Goal: Communication & Community: Ask a question

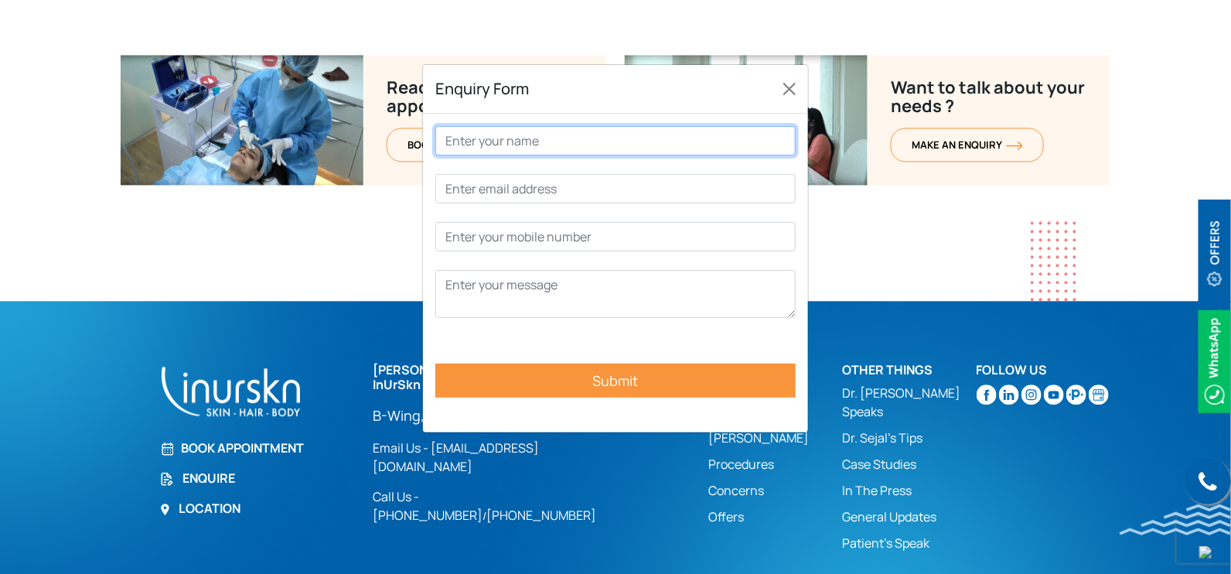
click at [581, 148] on input "Contact form" at bounding box center [615, 140] width 360 height 29
type input "v"
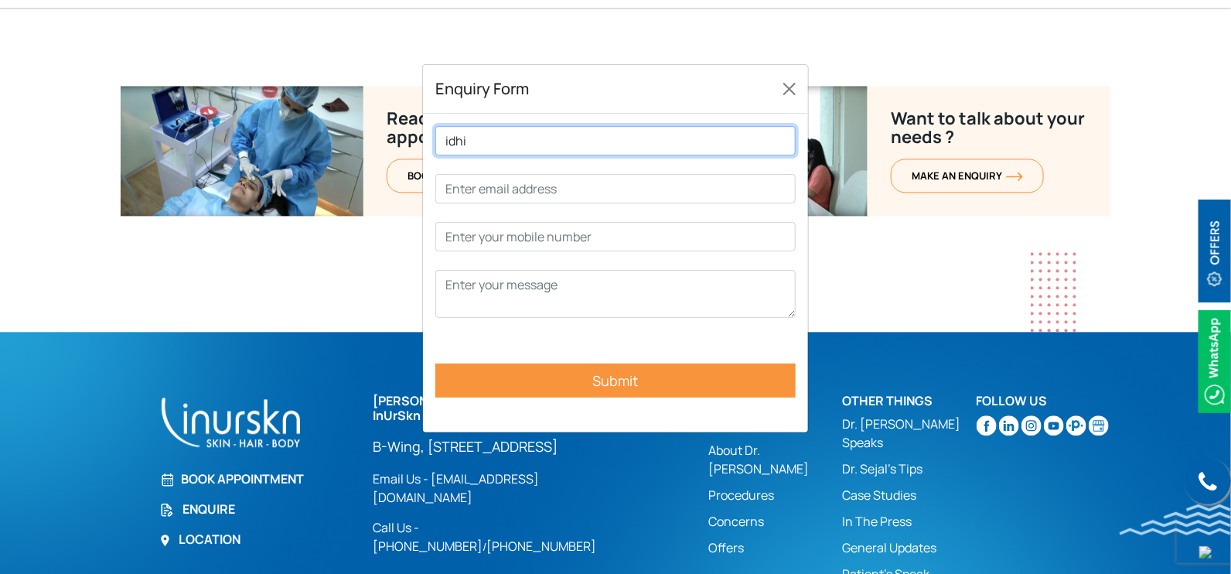
click at [441, 140] on input "idhi" at bounding box center [615, 140] width 360 height 29
type input "vidhi"
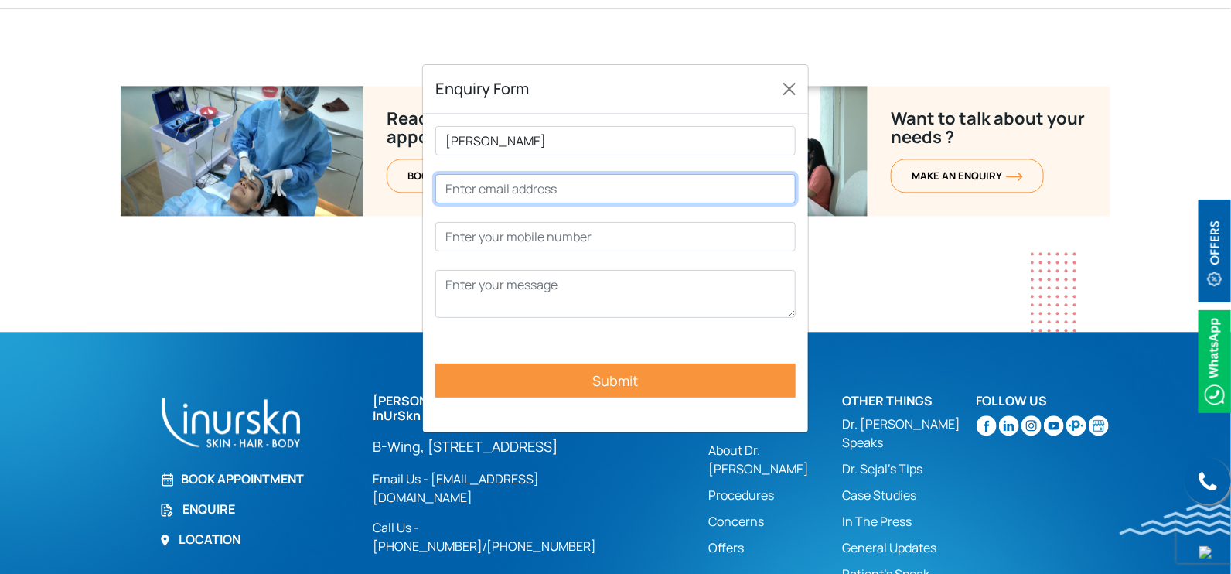
click at [489, 186] on input "Contact form" at bounding box center [615, 188] width 360 height 29
type input "vidhi@connectwell.com"
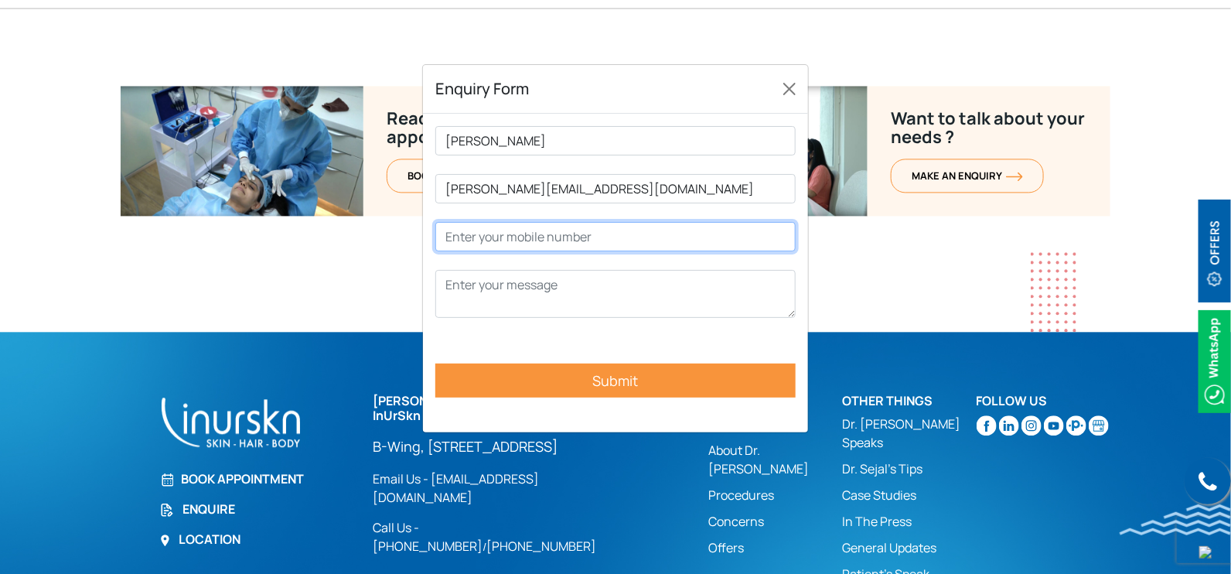
click at [534, 240] on input "Contact form" at bounding box center [615, 236] width 360 height 29
type input "1234567890"
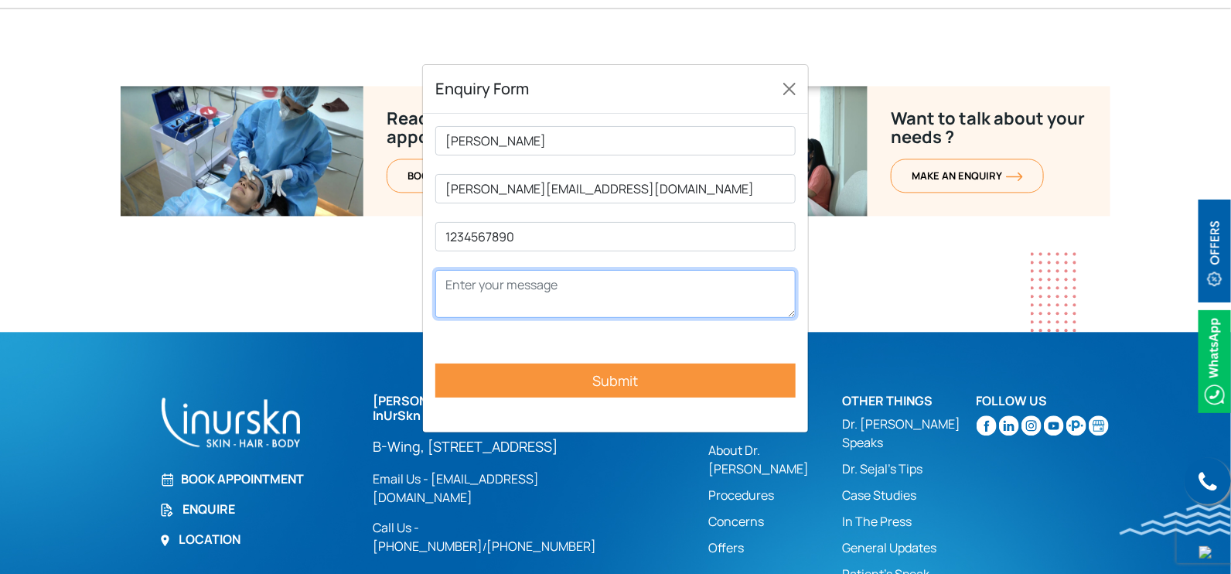
click at [555, 278] on textarea "Contact form" at bounding box center [615, 294] width 360 height 48
type textarea "test"
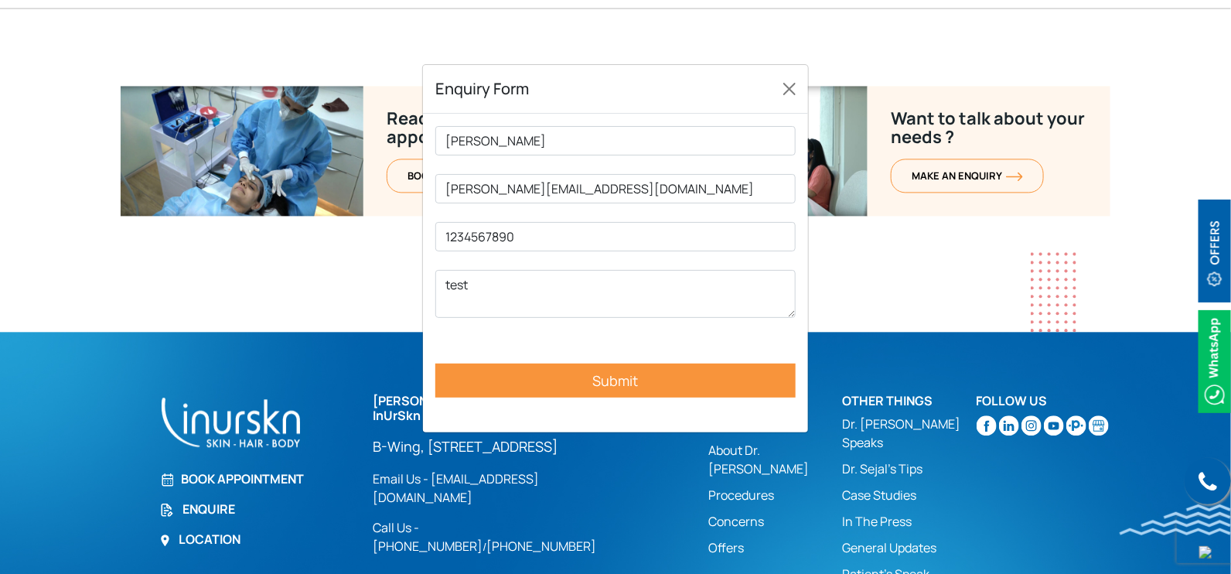
click at [585, 387] on input "Submit" at bounding box center [615, 380] width 360 height 34
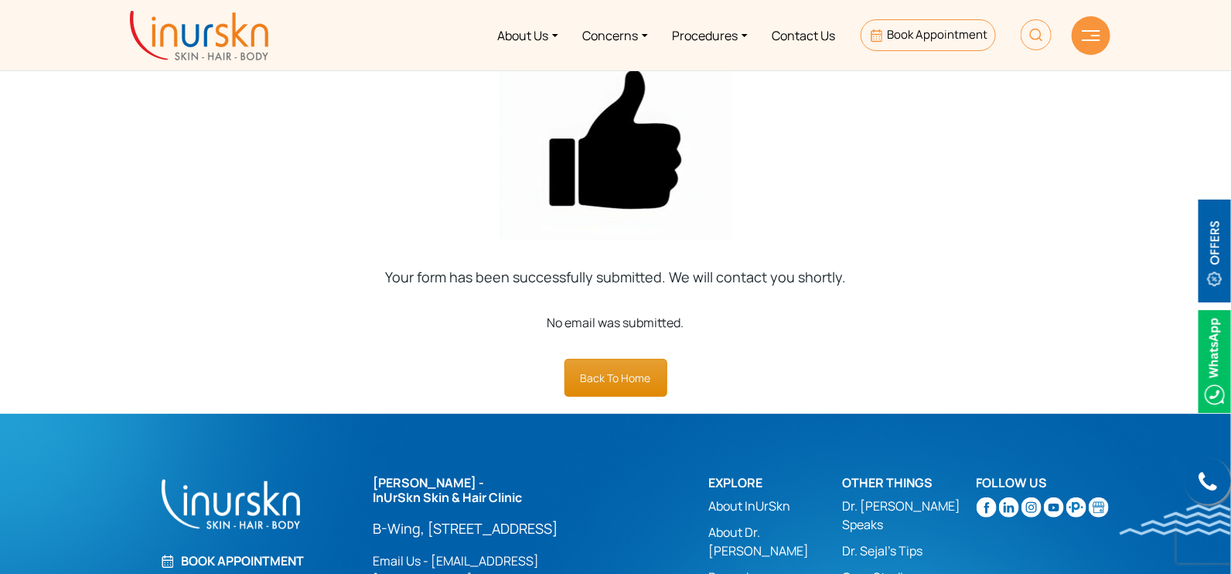
click at [629, 373] on link "Back To Home" at bounding box center [615, 378] width 103 height 38
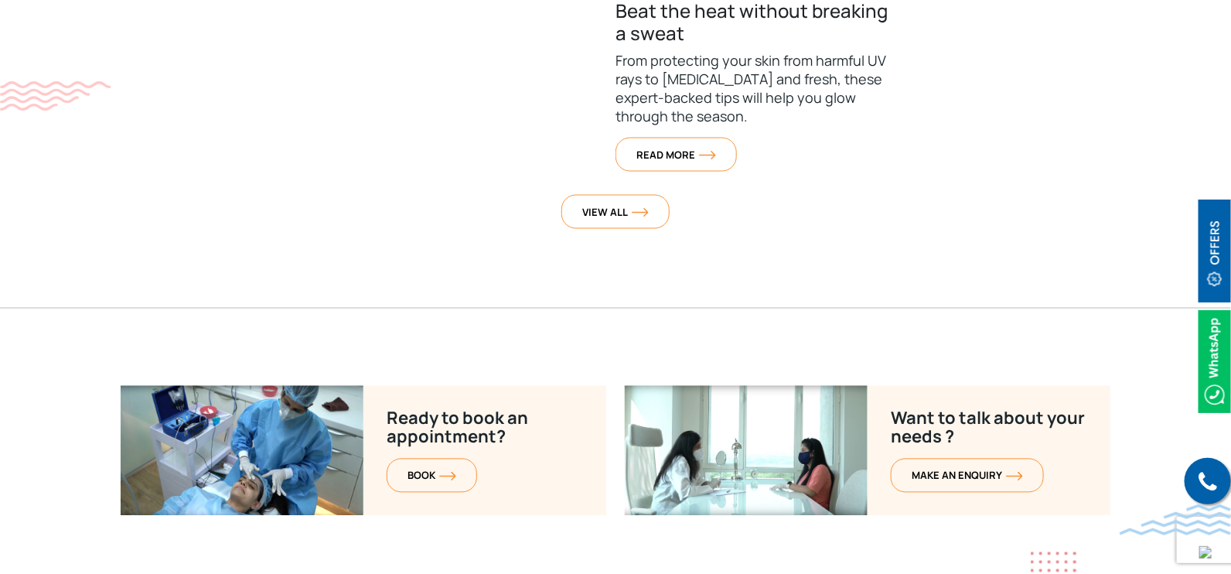
scroll to position [6266, 0]
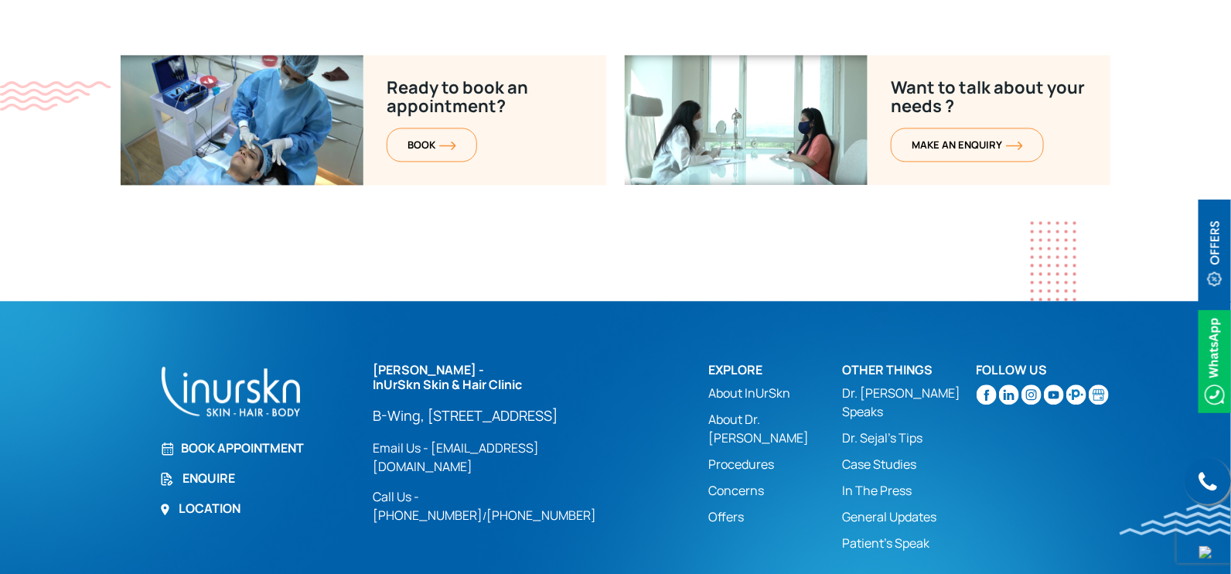
click at [276, 438] on link "Book Appointment" at bounding box center [256, 447] width 195 height 19
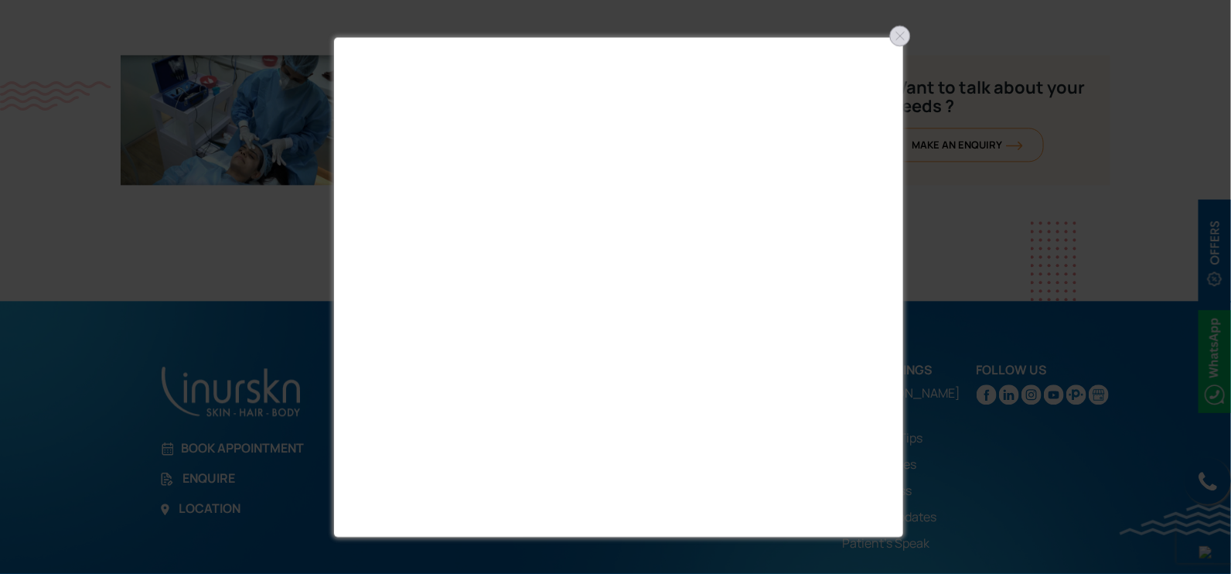
click at [900, 36] on div at bounding box center [900, 35] width 25 height 25
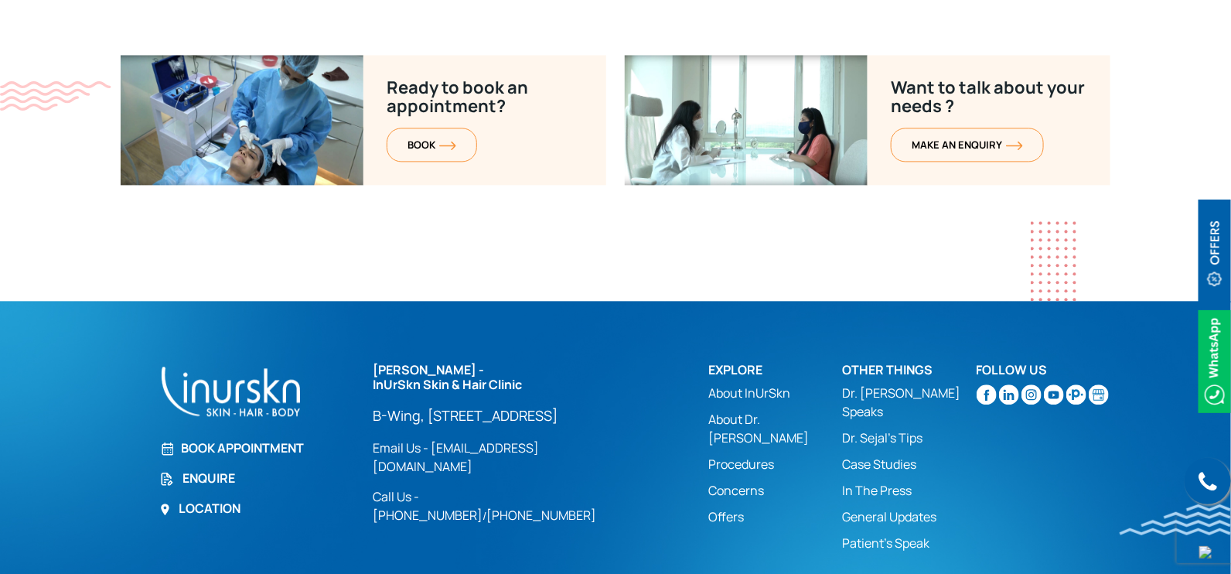
click at [220, 469] on link "Enquire" at bounding box center [256, 478] width 195 height 19
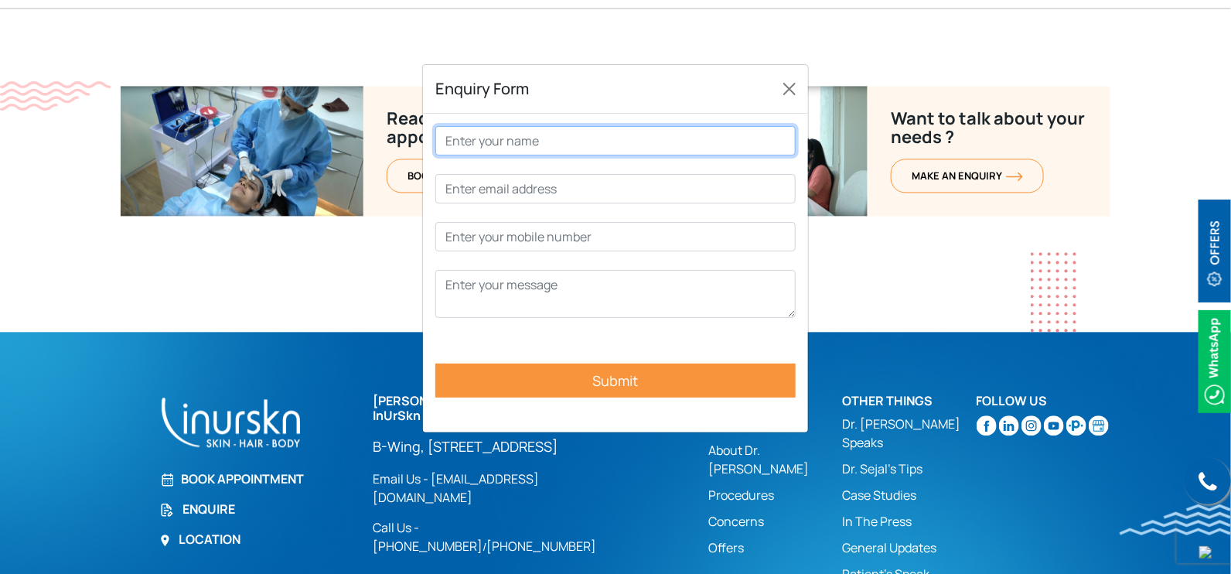
click at [618, 142] on input "Contact form" at bounding box center [615, 140] width 360 height 29
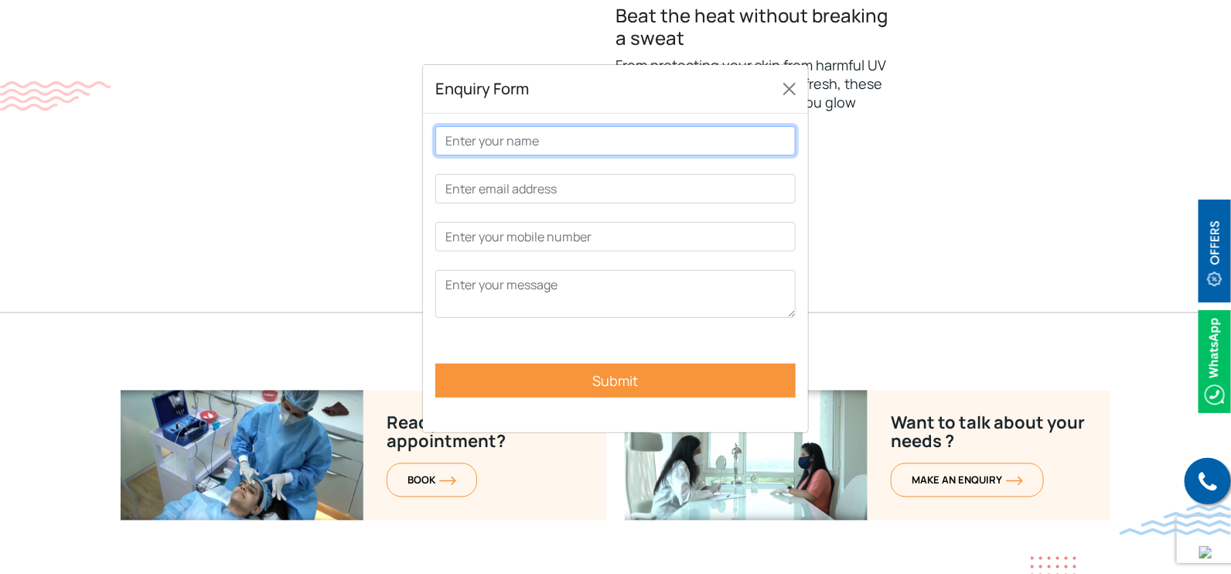
scroll to position [5782, 0]
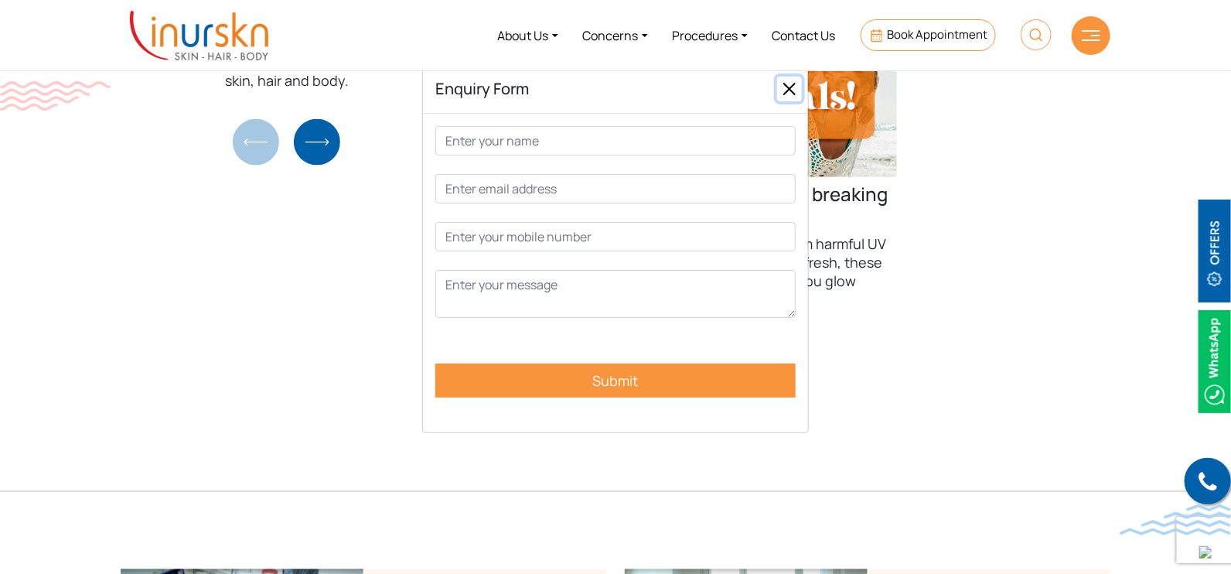
click at [793, 82] on button "Close" at bounding box center [789, 89] width 25 height 25
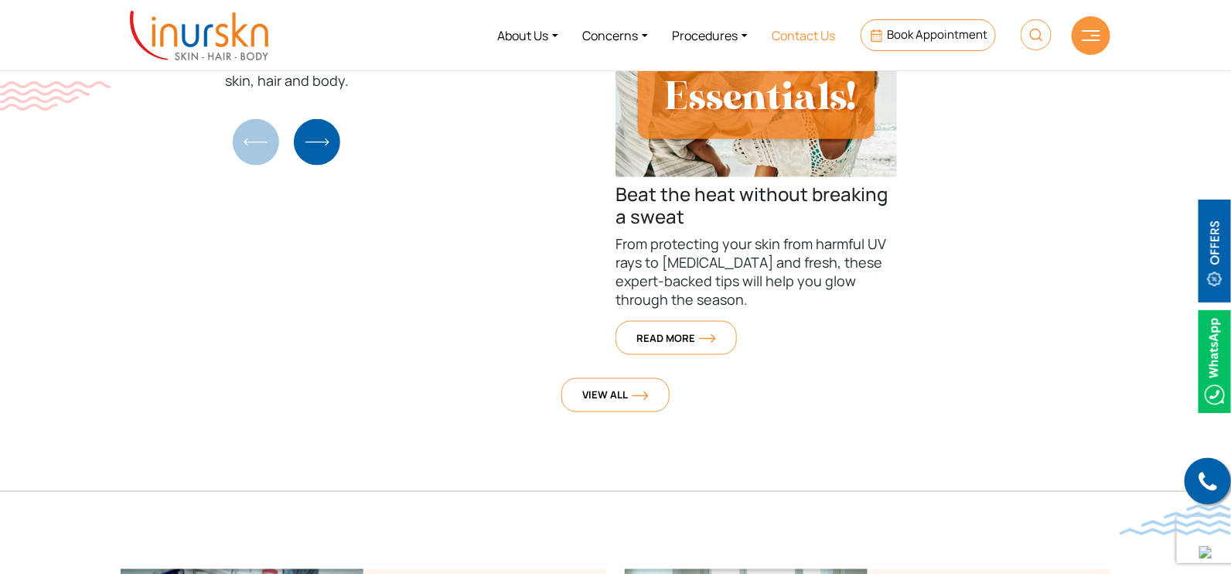
click at [812, 30] on link "Contact Us" at bounding box center [804, 35] width 88 height 58
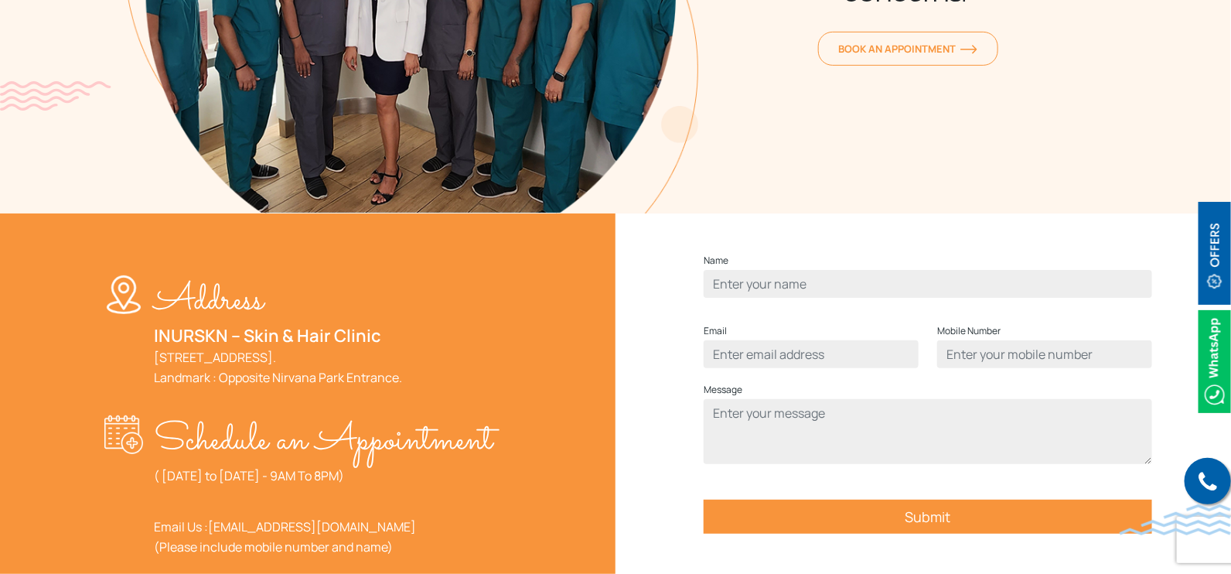
scroll to position [580, 0]
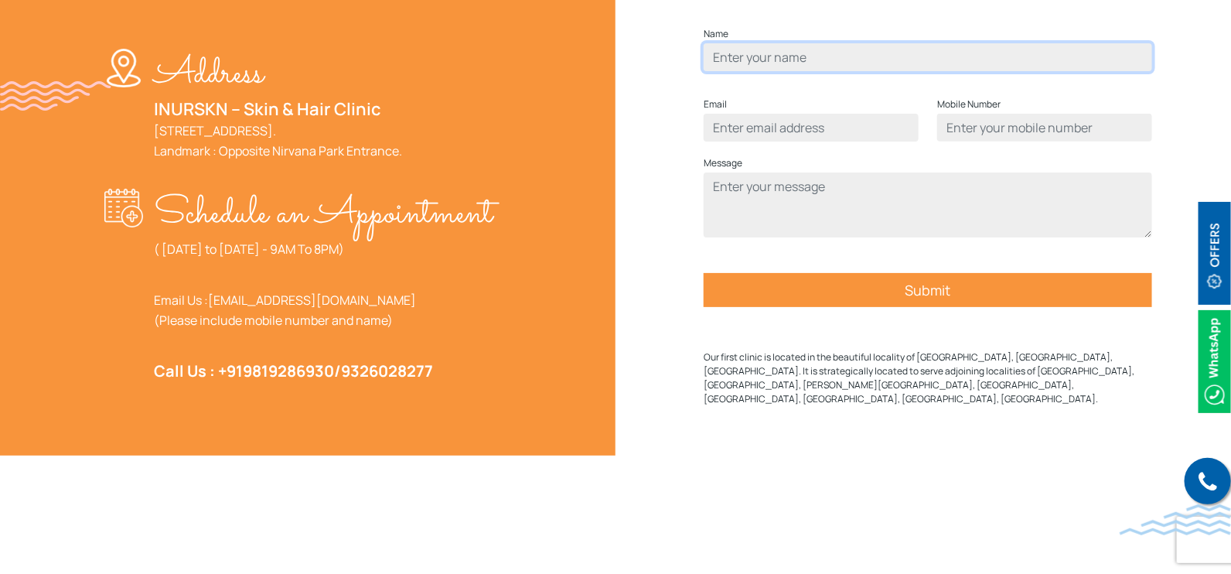
click at [807, 71] on input "Contact form" at bounding box center [928, 57] width 448 height 28
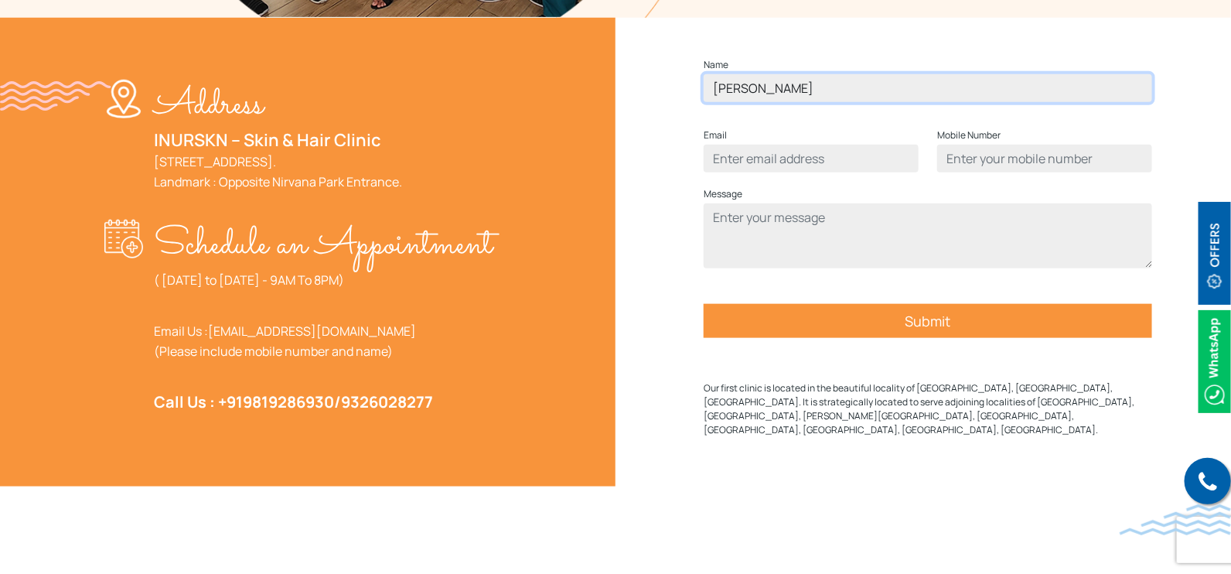
type input "vidhi"
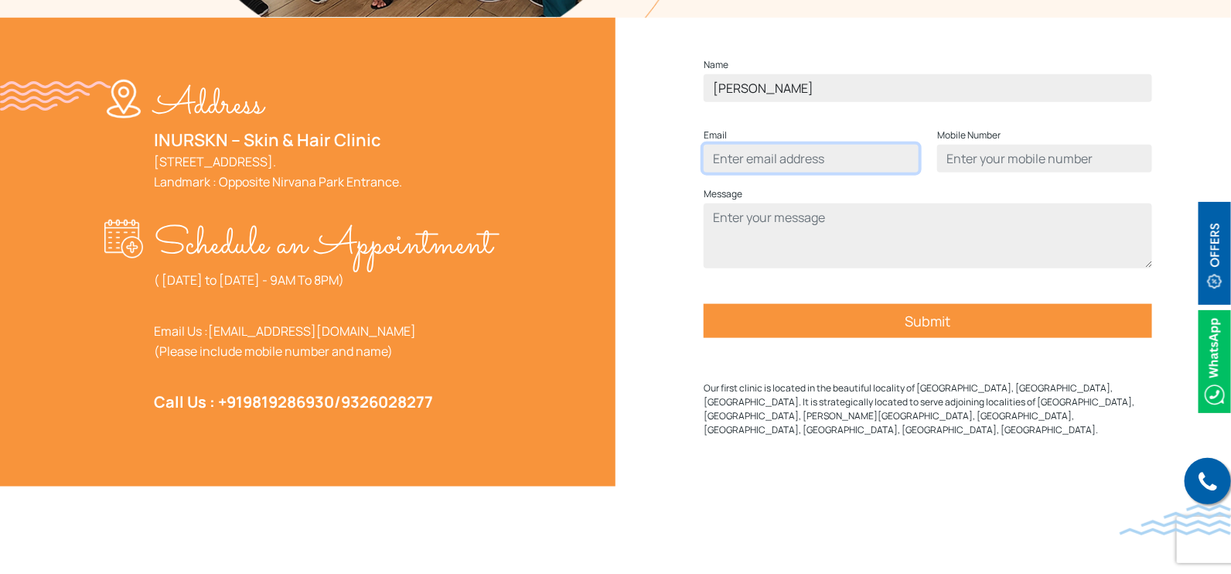
click at [791, 152] on input "Contact form" at bounding box center [811, 159] width 215 height 28
type input "vidhi@connectwell.com"
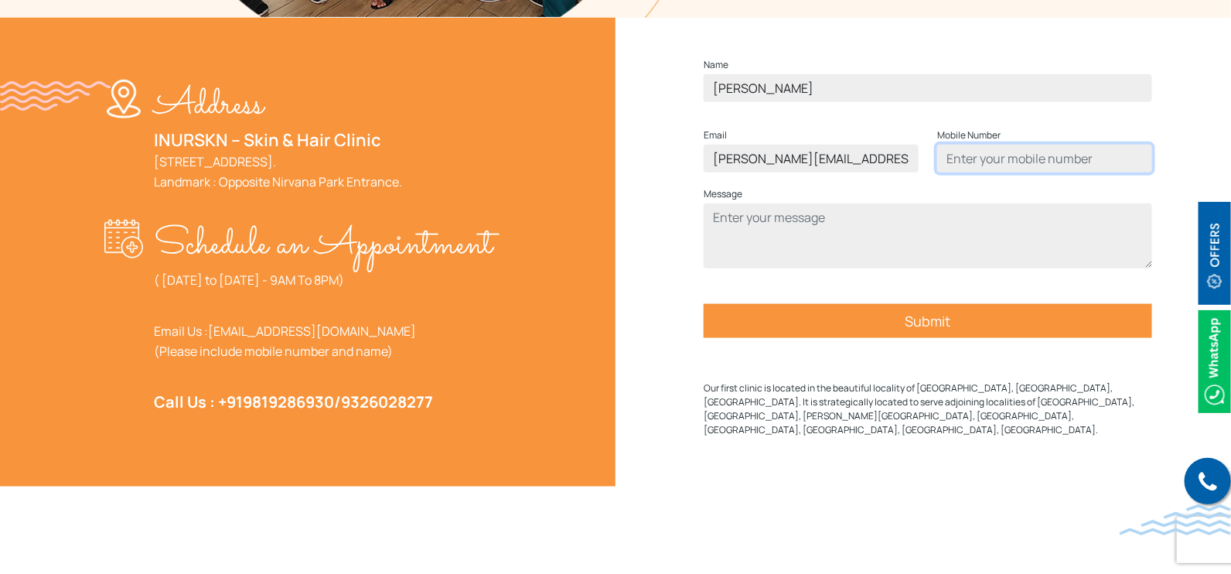
click at [1009, 148] on input "Contact form" at bounding box center [1044, 159] width 215 height 28
type input "1234567890"
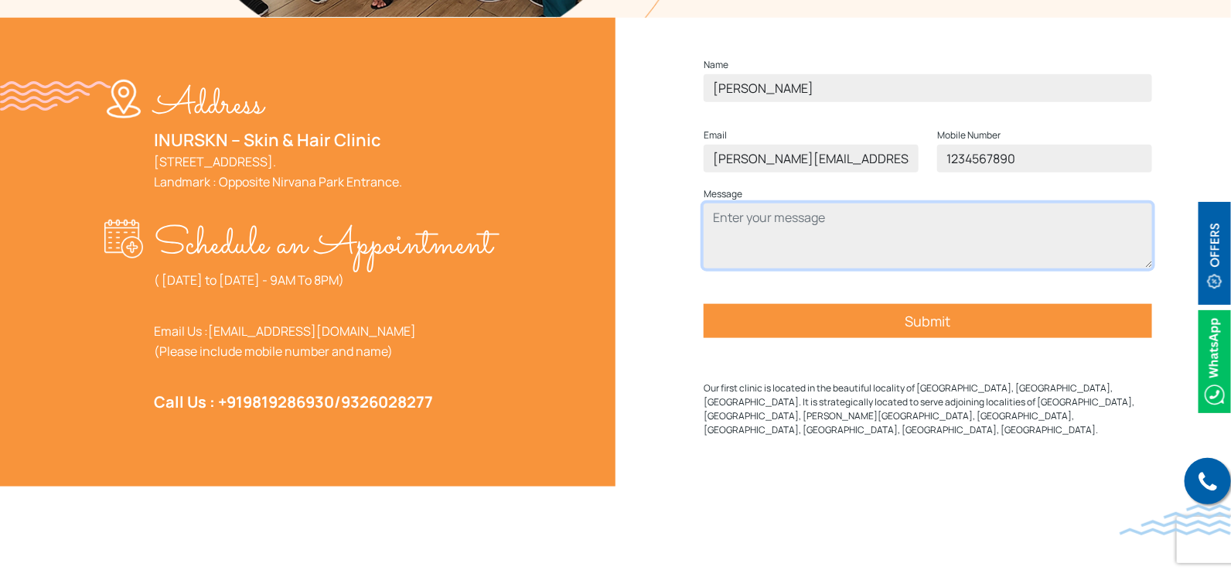
click at [1024, 218] on textarea "Contact form" at bounding box center [928, 235] width 448 height 65
type textarea "test"
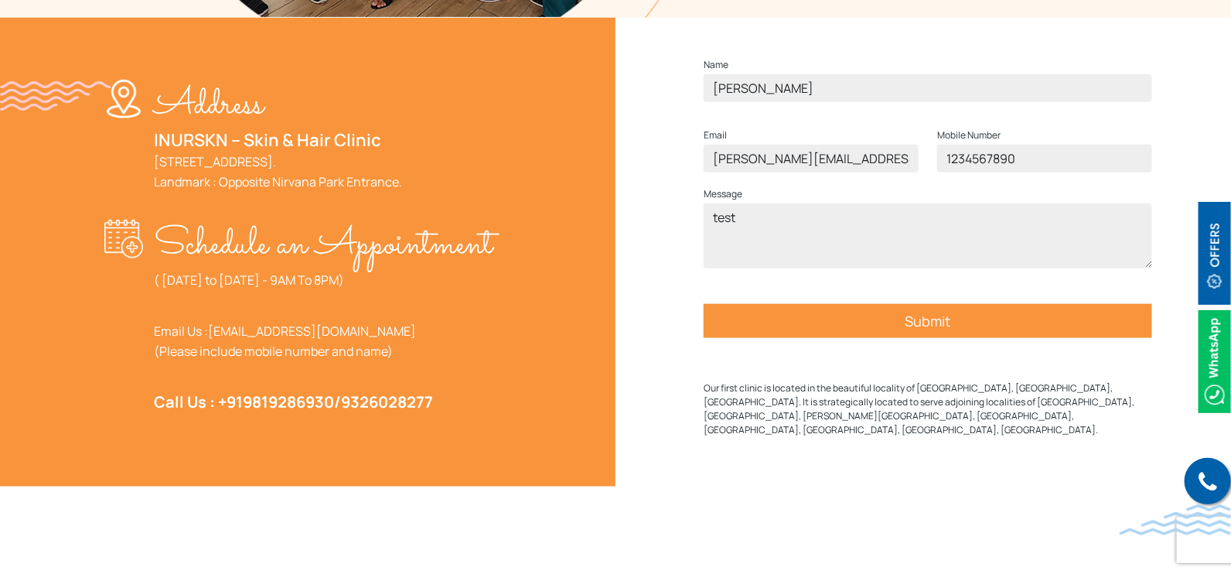
click at [1035, 326] on input "Submit" at bounding box center [928, 321] width 448 height 34
